Goal: Information Seeking & Learning: Learn about a topic

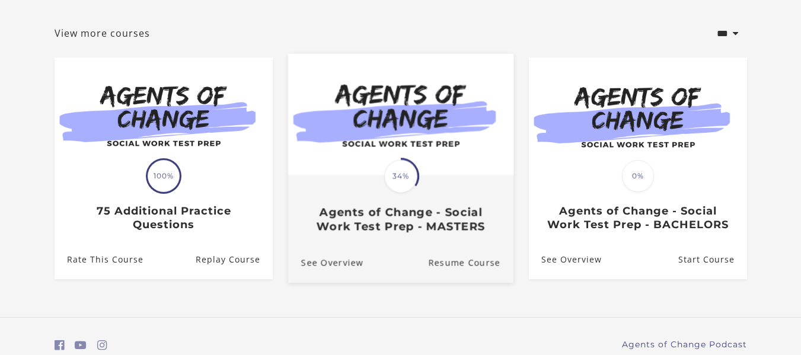
click at [361, 215] on h3 "Agents of Change - Social Work Test Prep - MASTERS" at bounding box center [400, 219] width 199 height 27
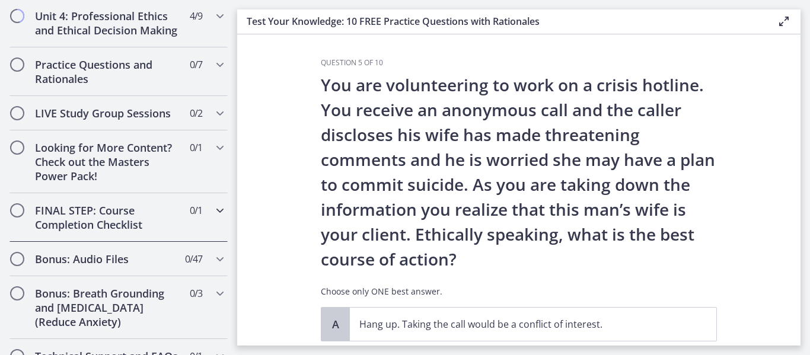
scroll to position [996, 0]
click at [96, 87] on h2 "Practice Questions and Rationales" at bounding box center [107, 72] width 145 height 28
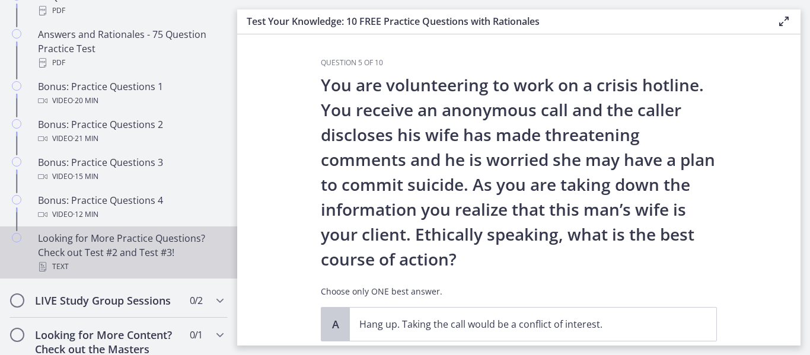
scroll to position [621, 0]
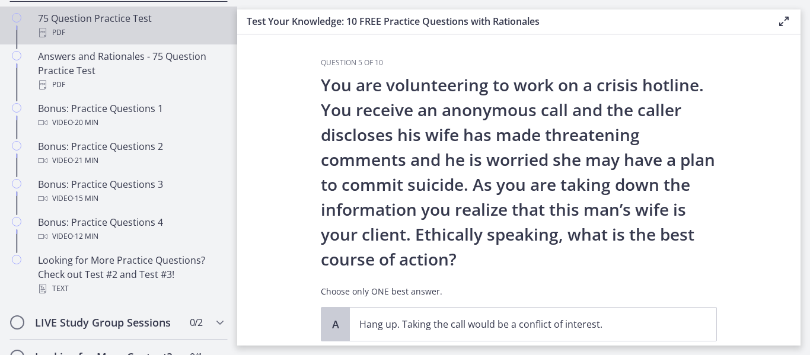
click at [123, 40] on div "PDF" at bounding box center [130, 32] width 185 height 14
